Goal: Information Seeking & Learning: Learn about a topic

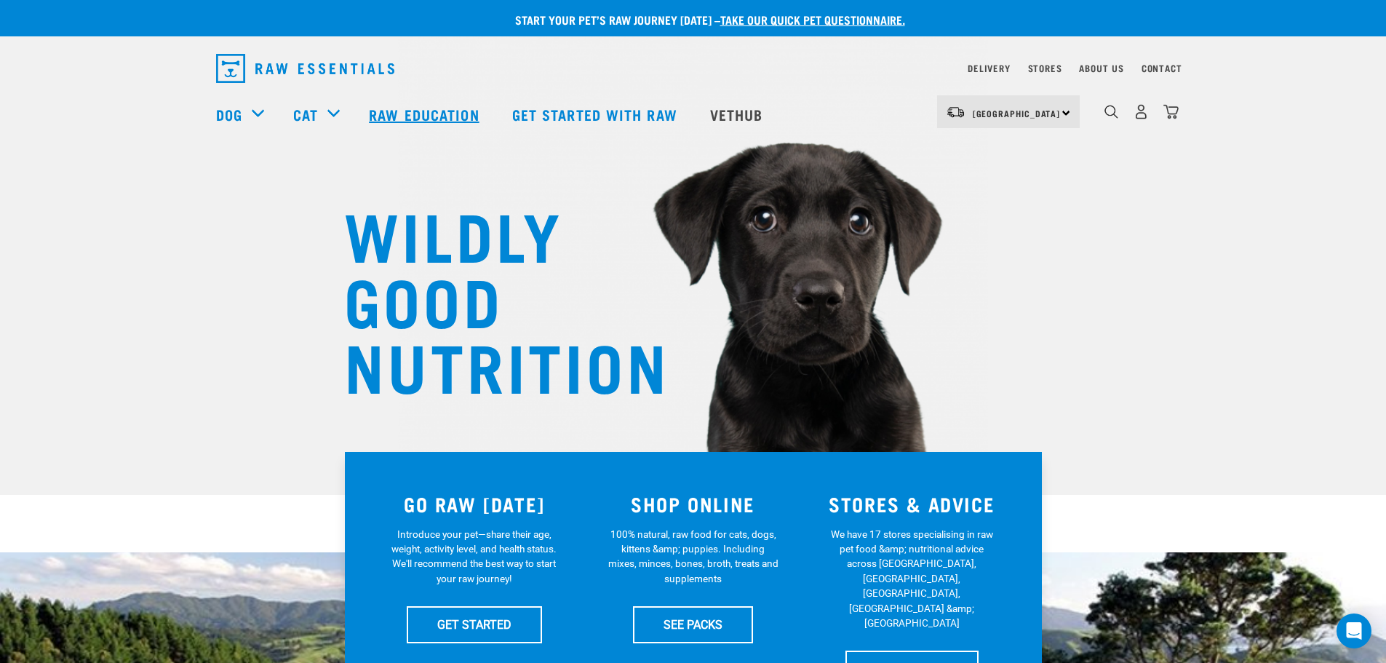
click at [414, 116] on link "Raw Education" at bounding box center [425, 114] width 143 height 58
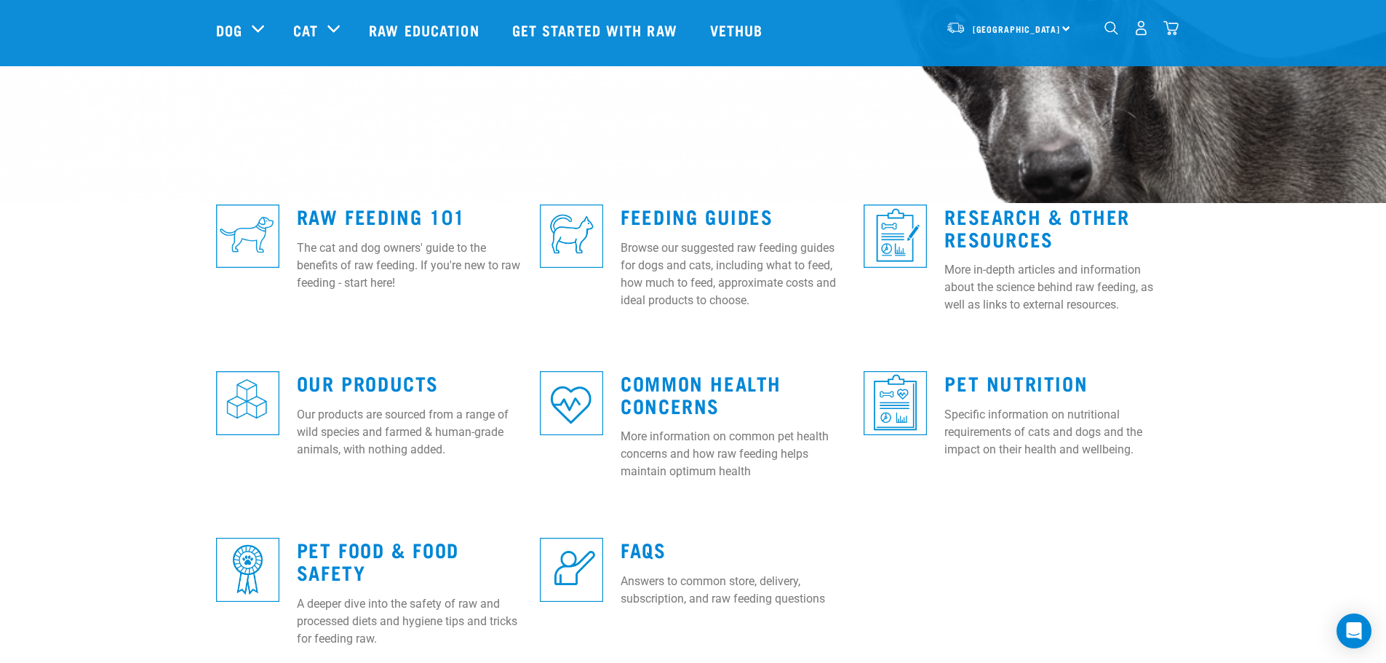
scroll to position [291, 0]
click at [412, 214] on link "Raw Feeding 101" at bounding box center [381, 216] width 169 height 11
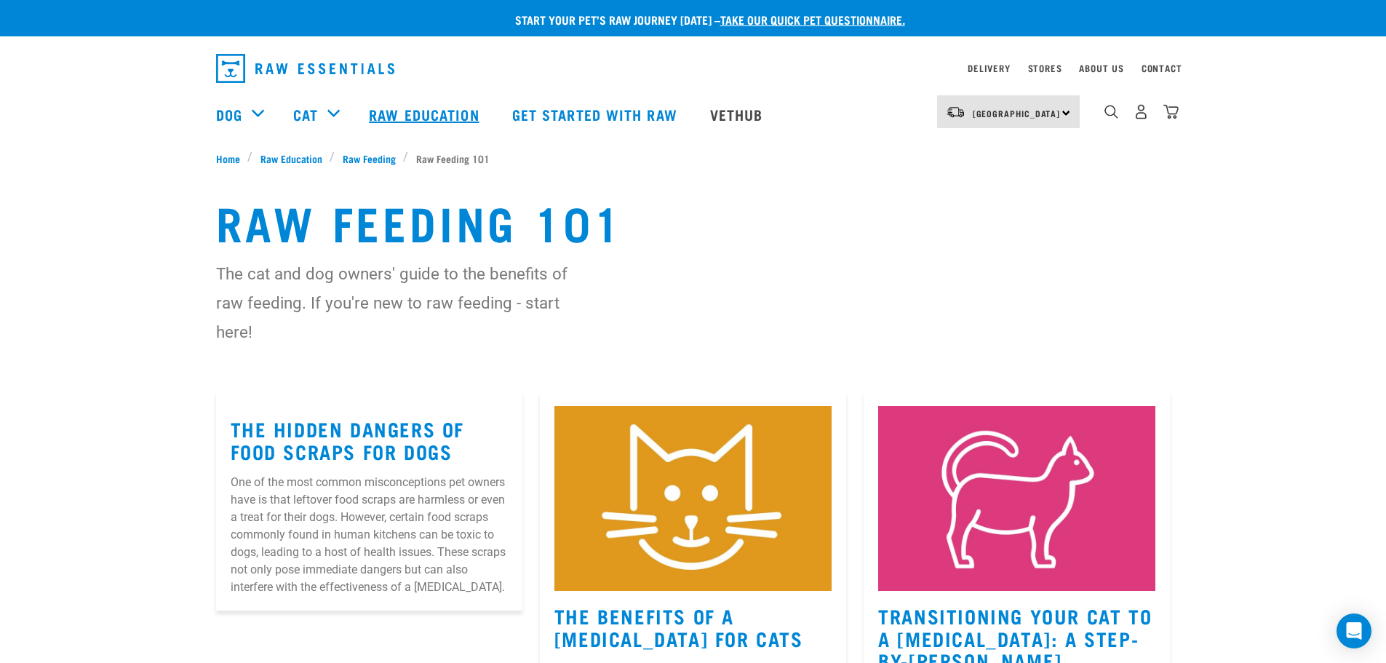
click at [415, 108] on link "Raw Education" at bounding box center [425, 114] width 143 height 58
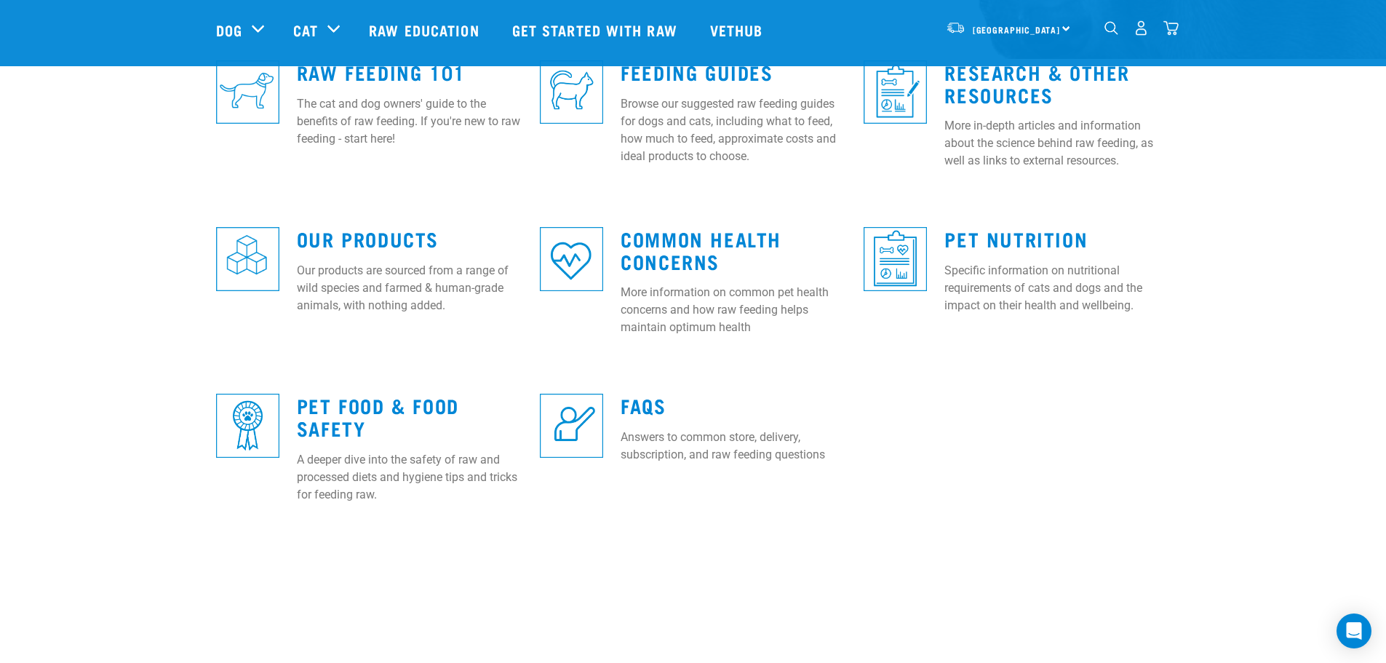
scroll to position [436, 0]
click at [688, 257] on link "Common Health Concerns" at bounding box center [701, 248] width 161 height 33
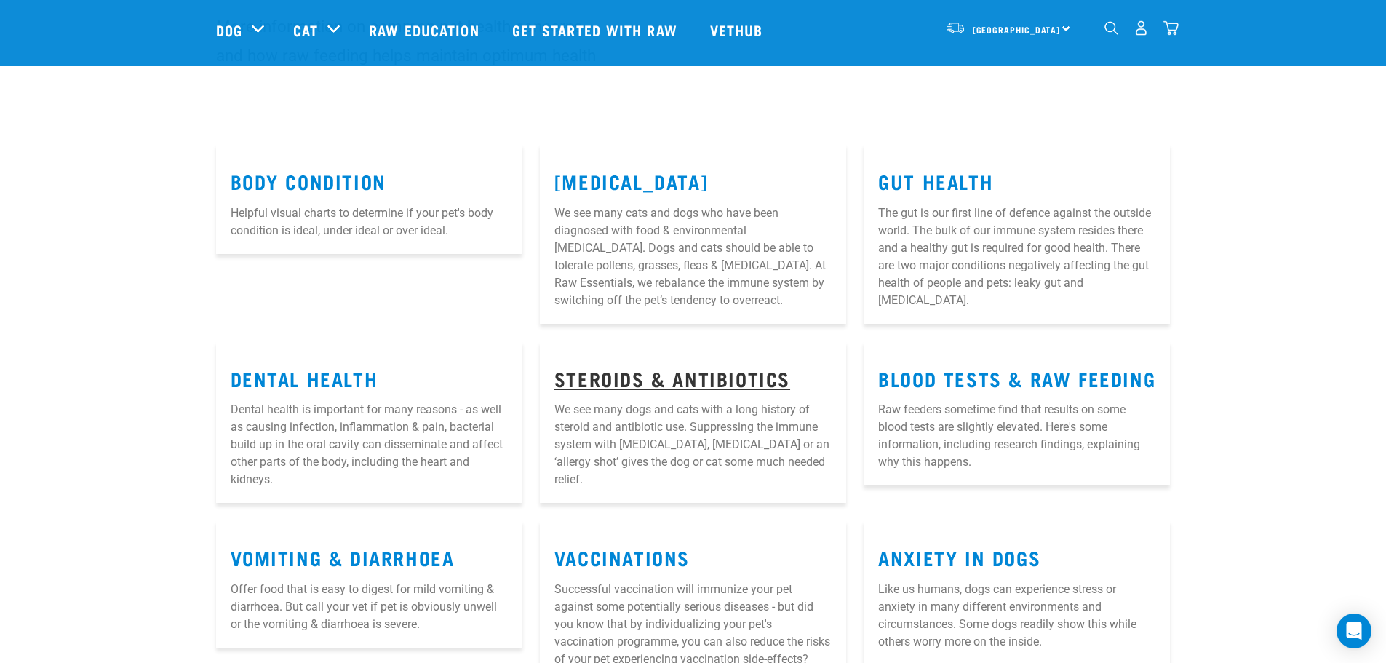
scroll to position [73, 0]
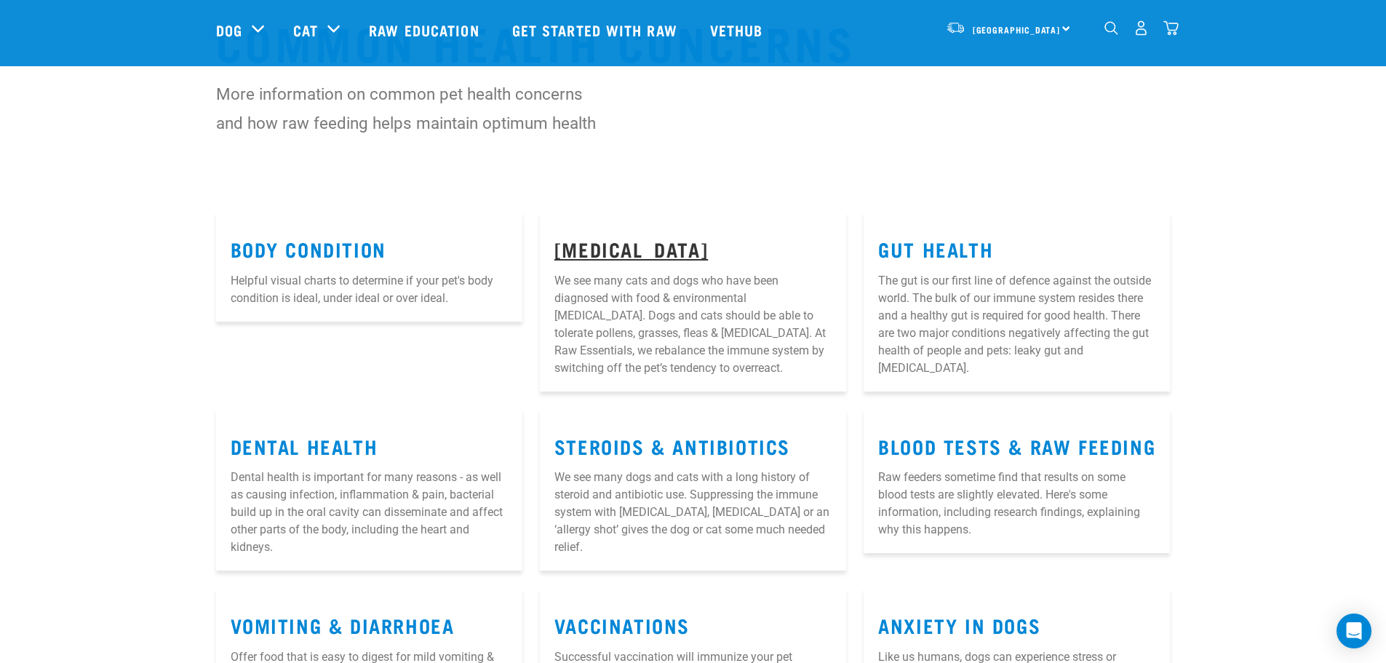
click at [620, 254] on link "[MEDICAL_DATA]" at bounding box center [630, 248] width 153 height 11
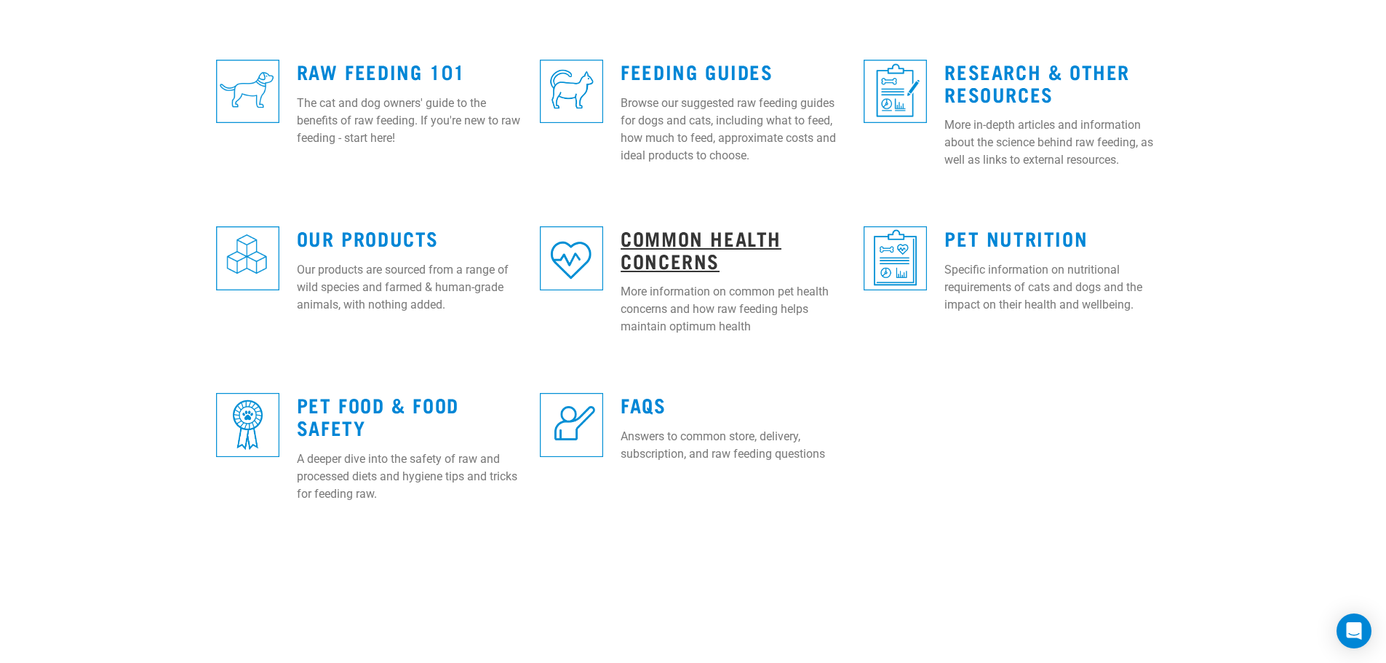
click at [666, 246] on link "Common Health Concerns" at bounding box center [701, 248] width 161 height 33
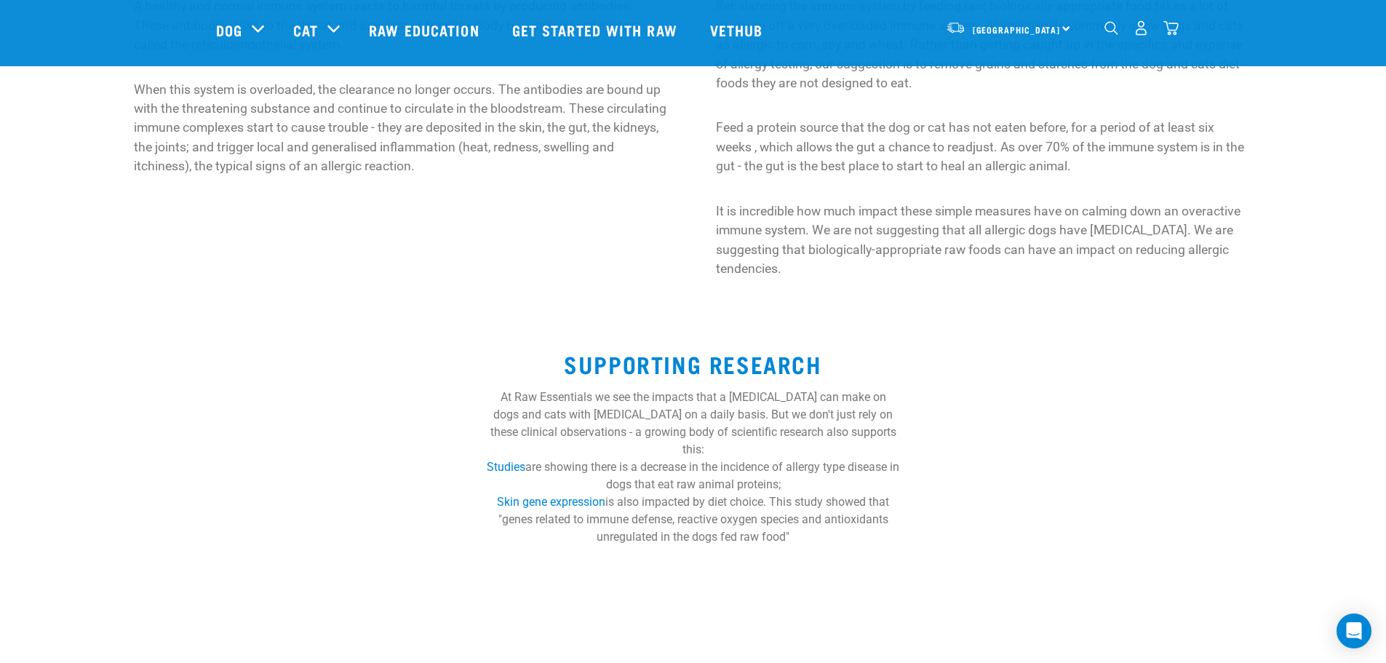
scroll to position [436, 0]
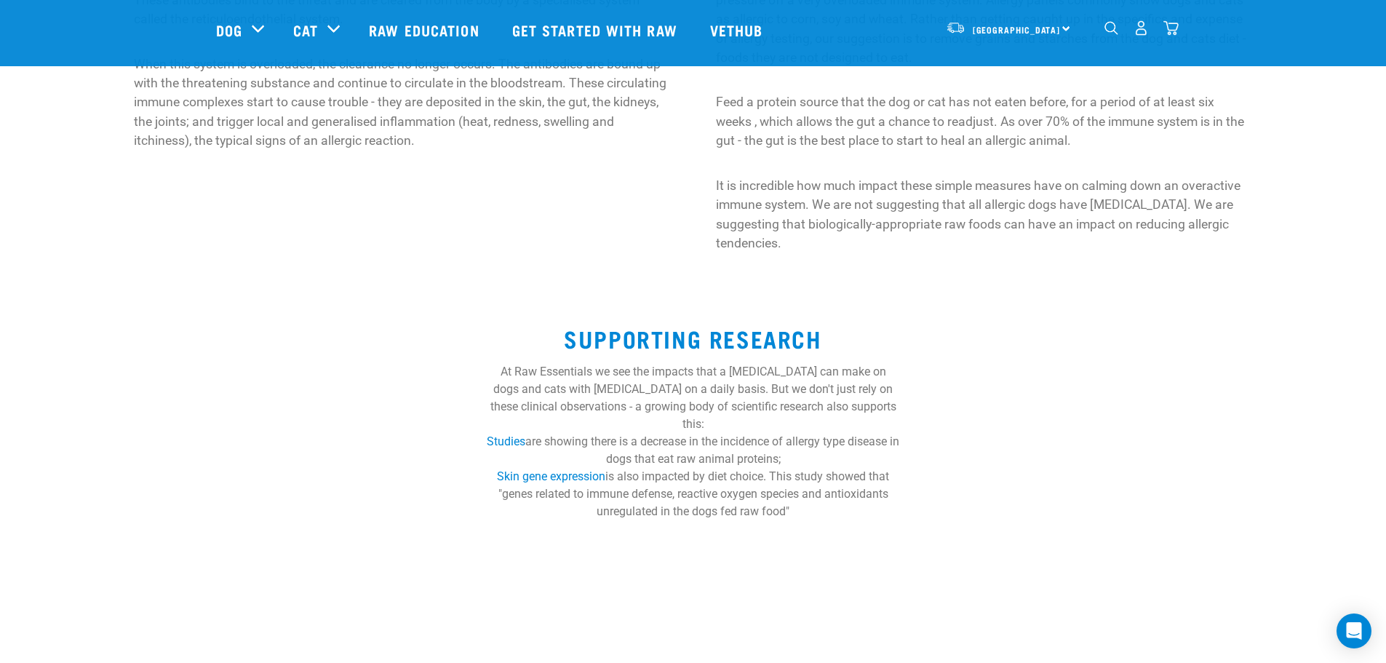
click at [1110, 31] on img "dropdown navigation" at bounding box center [1111, 28] width 14 height 14
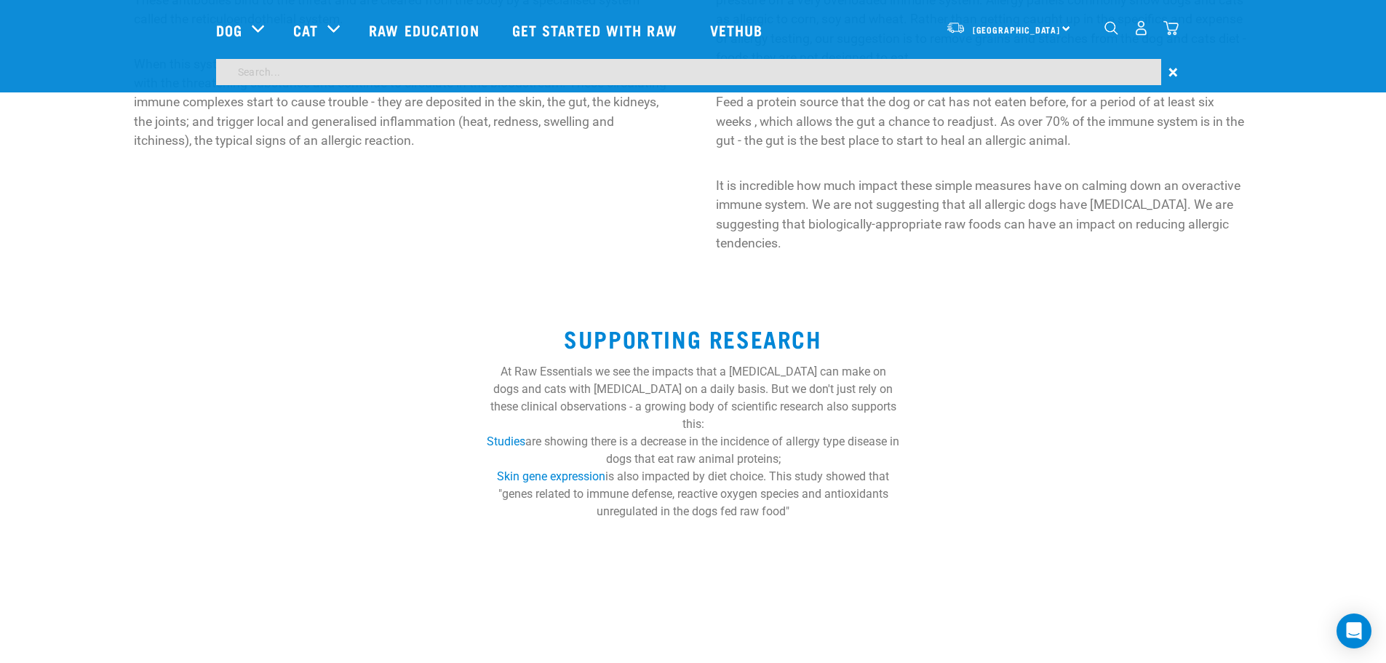
click at [495, 73] on input "search" at bounding box center [688, 72] width 945 height 26
type input "yeast"
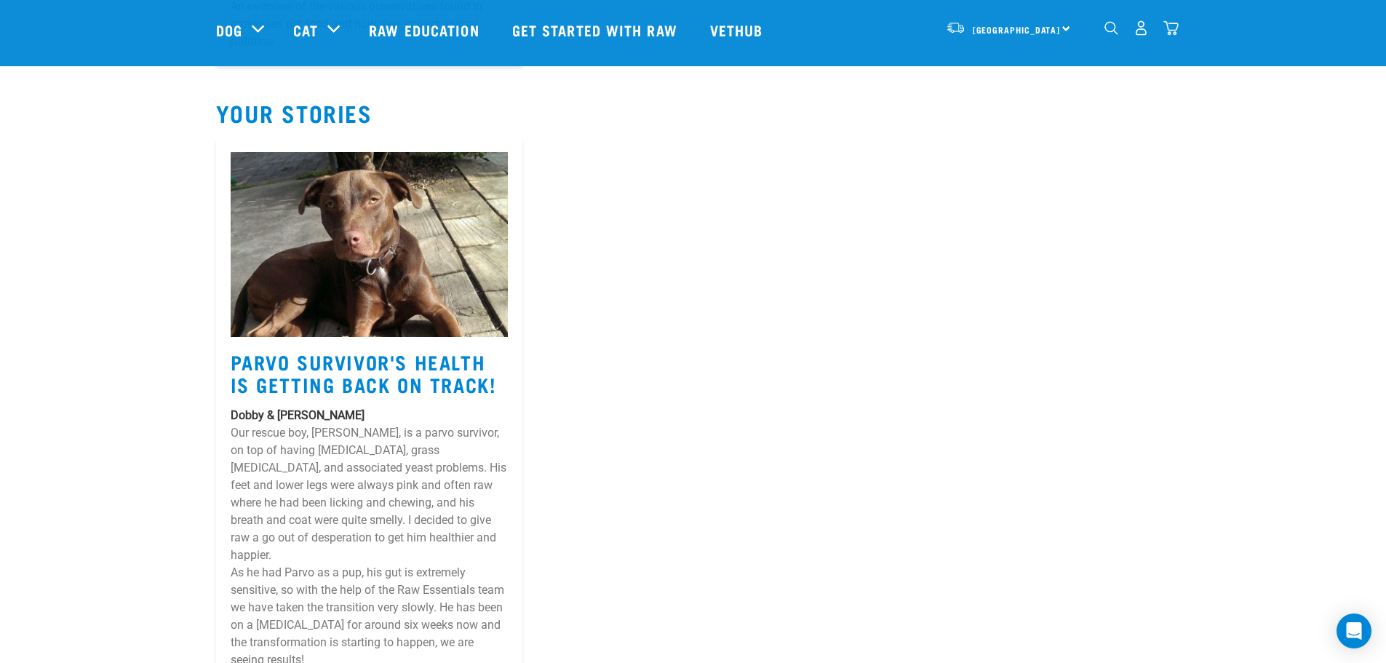
scroll to position [509, 0]
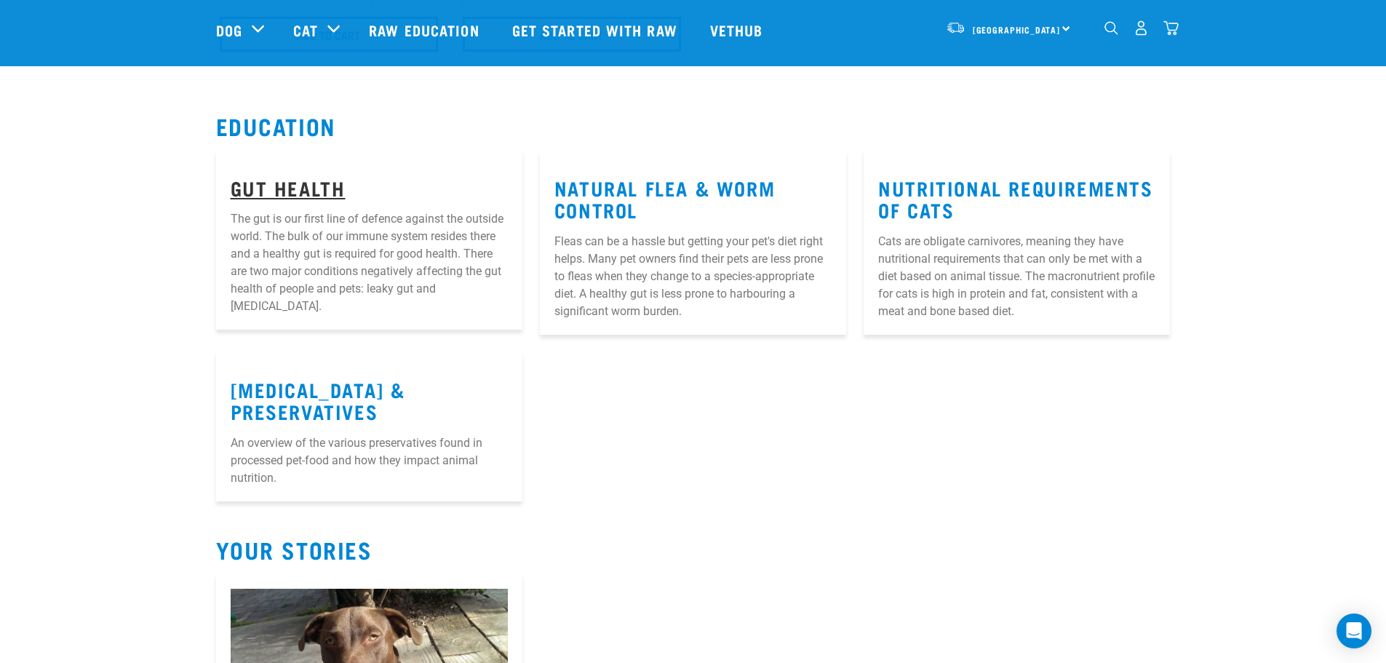
click at [316, 182] on link "Gut Health" at bounding box center [288, 187] width 115 height 11
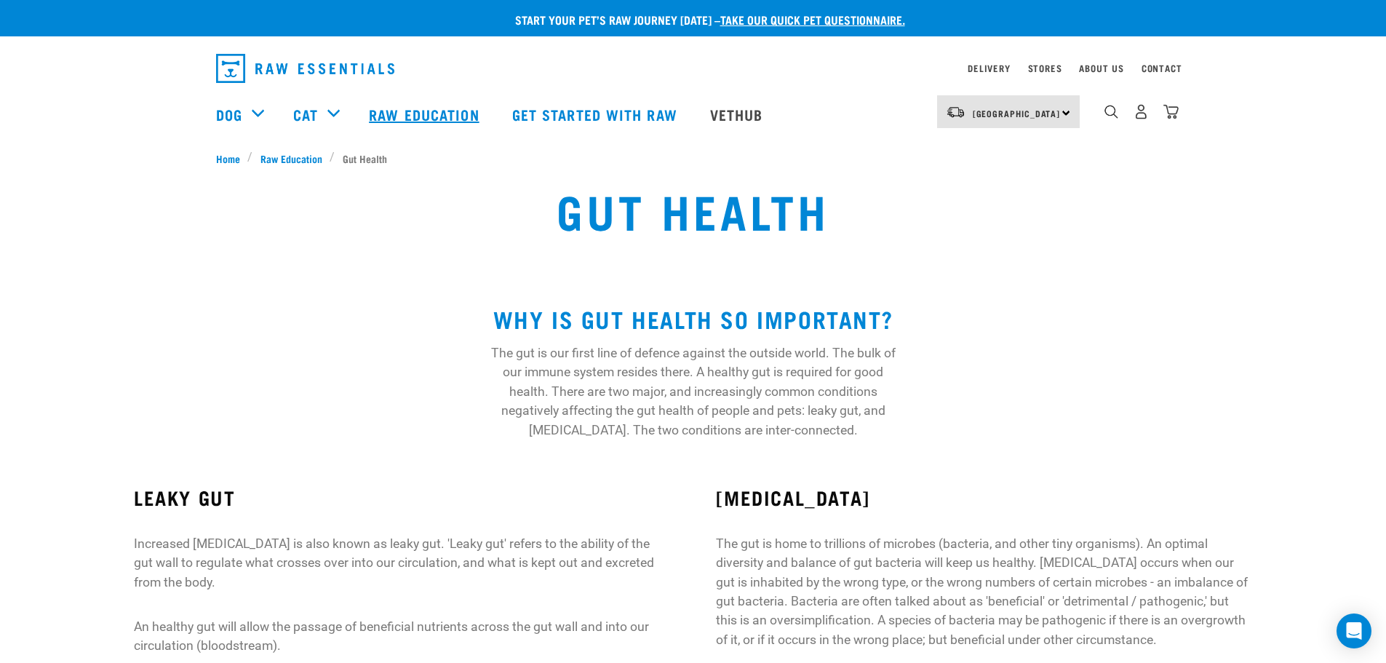
click at [424, 108] on link "Raw Education" at bounding box center [425, 114] width 143 height 58
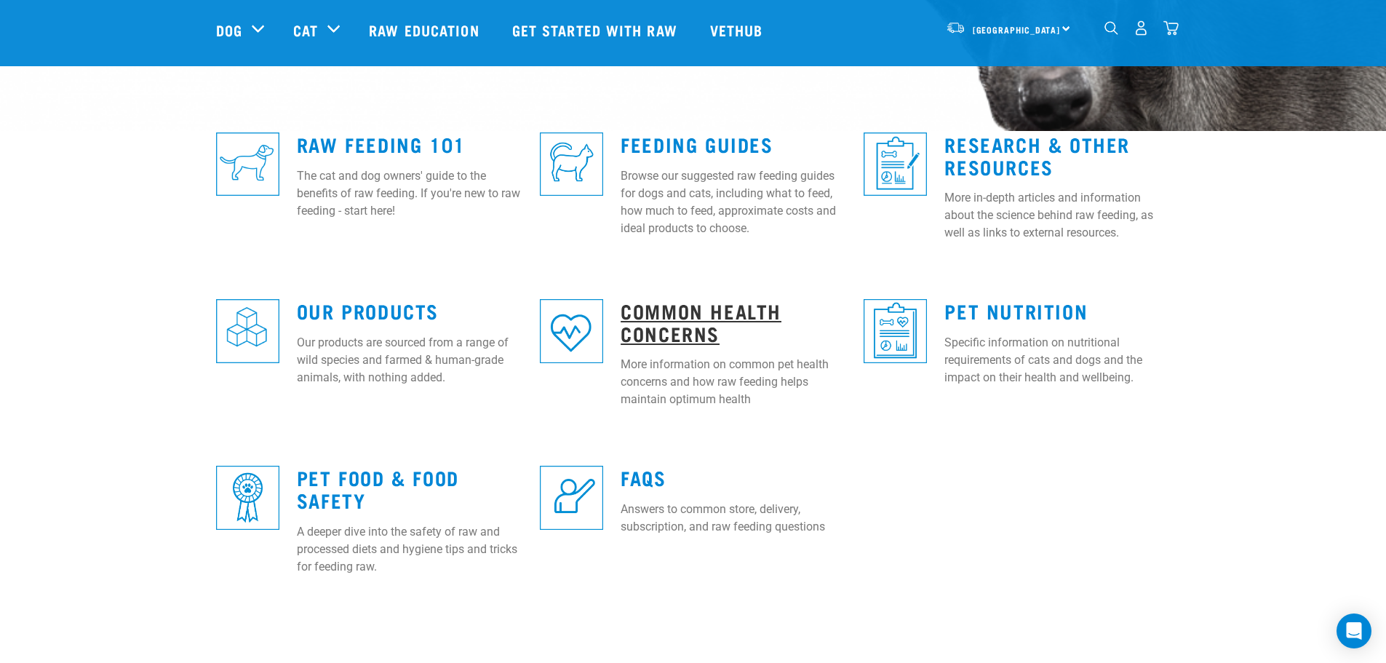
click at [640, 314] on link "Common Health Concerns" at bounding box center [701, 321] width 161 height 33
